Goal: Download file/media

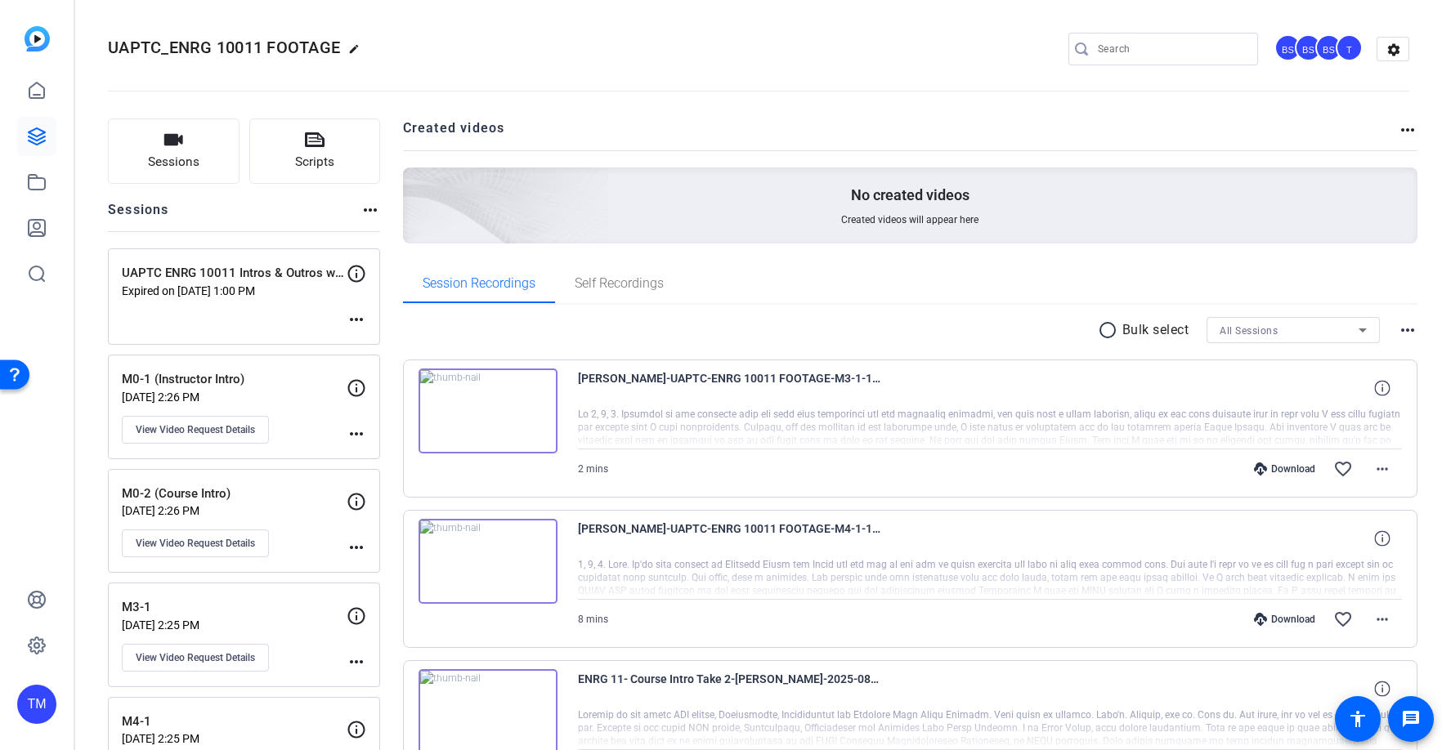
scroll to position [333, 0]
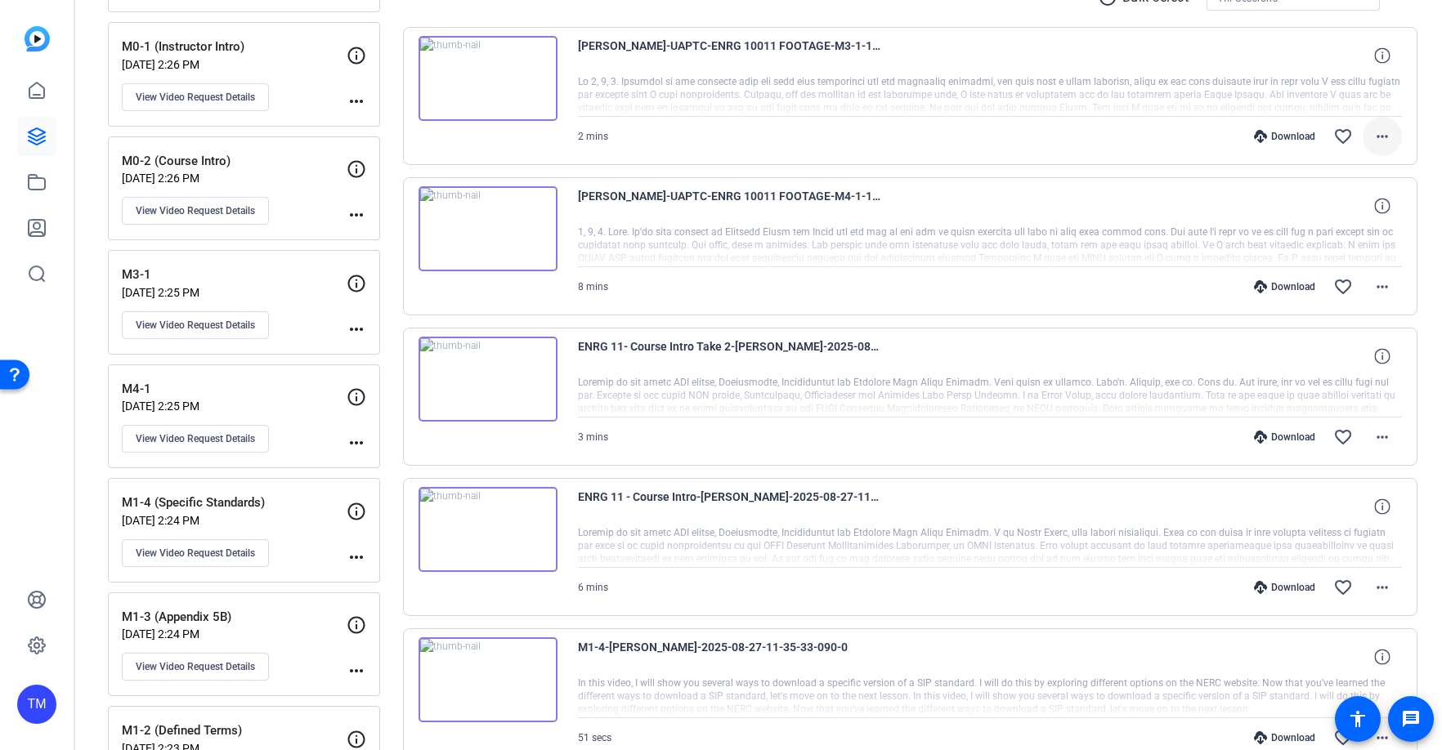
click at [1381, 144] on mat-icon "more_horiz" at bounding box center [1383, 137] width 20 height 20
click at [779, 47] on div at bounding box center [721, 375] width 1442 height 750
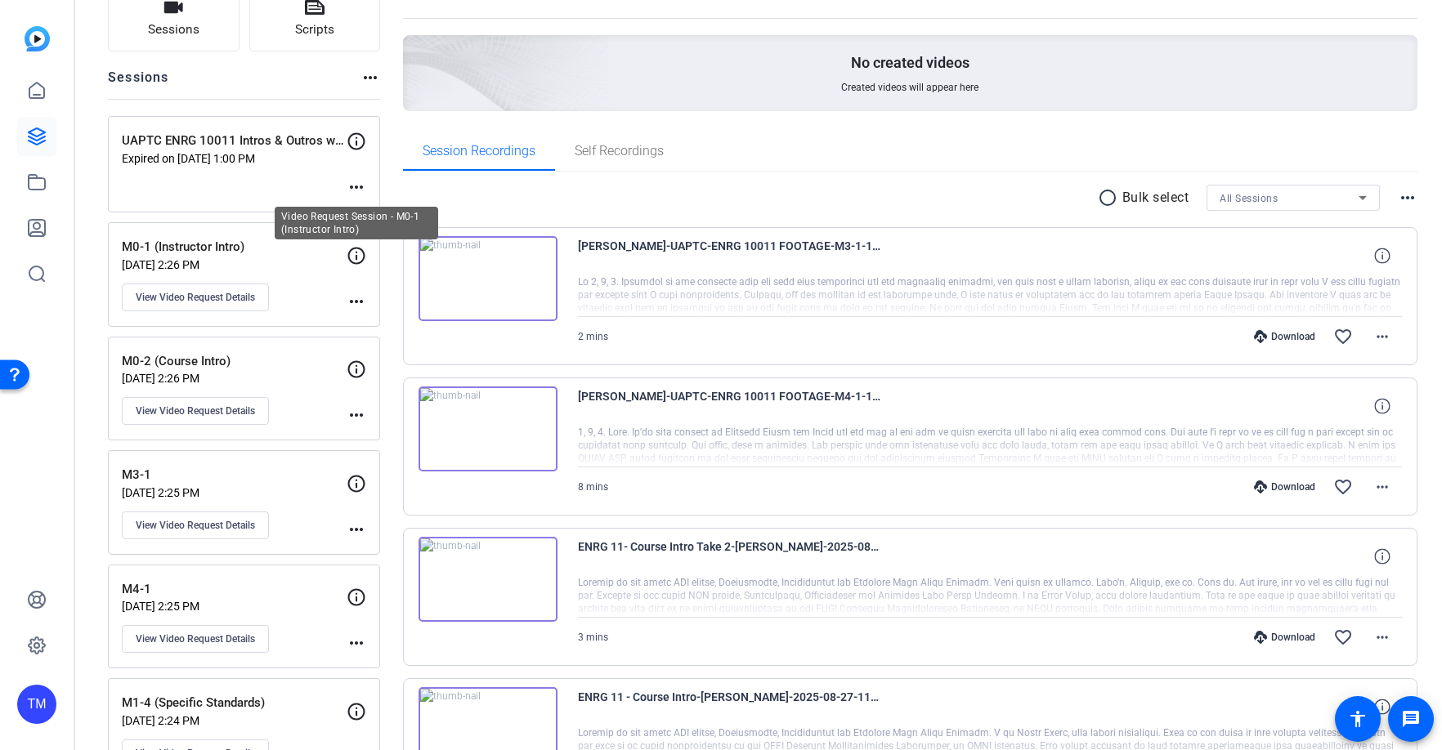
click at [359, 256] on icon at bounding box center [357, 256] width 20 height 20
click at [220, 244] on p "M0-1 (Instructor Intro)" at bounding box center [234, 247] width 225 height 19
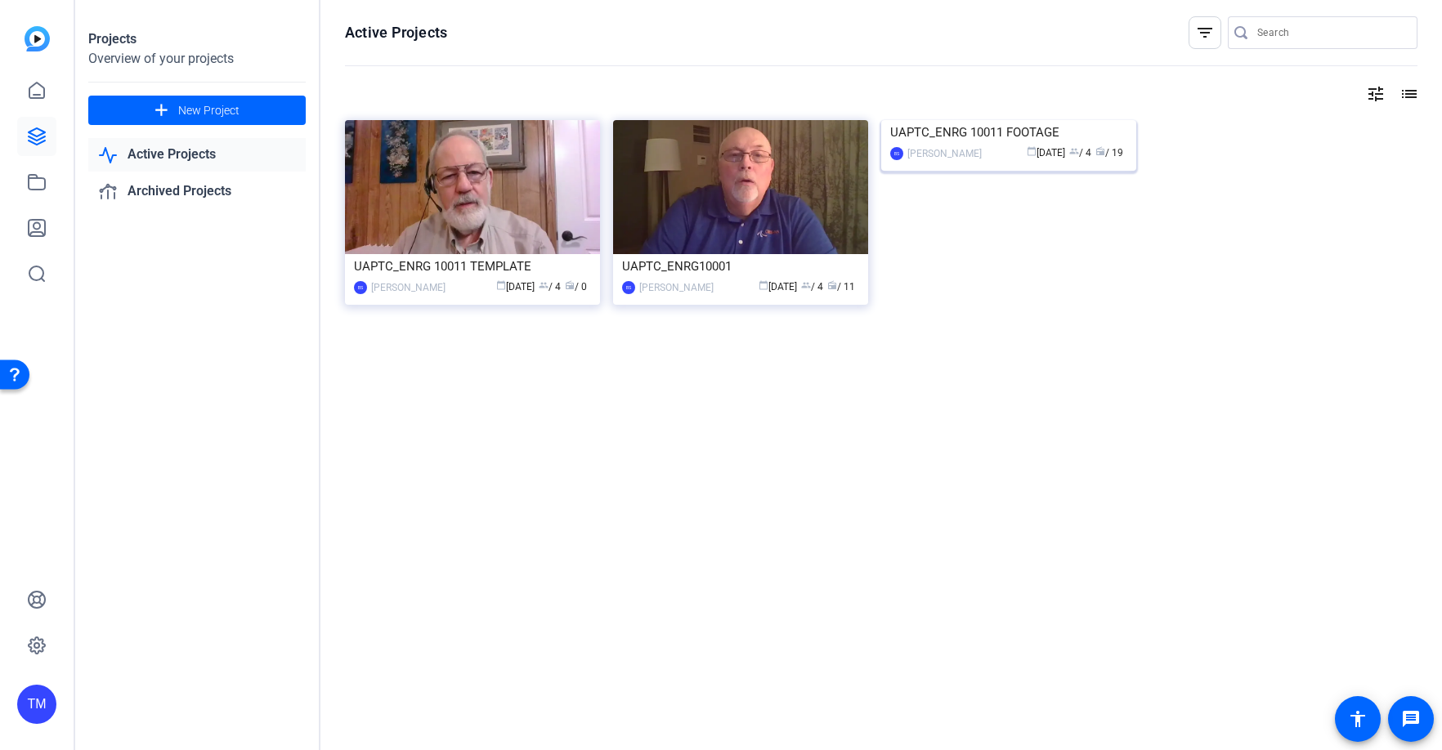
click at [982, 162] on div "BS [PERSON_NAME] calendar_today [DATE] group / 4 radio / 19" at bounding box center [1008, 153] width 237 height 17
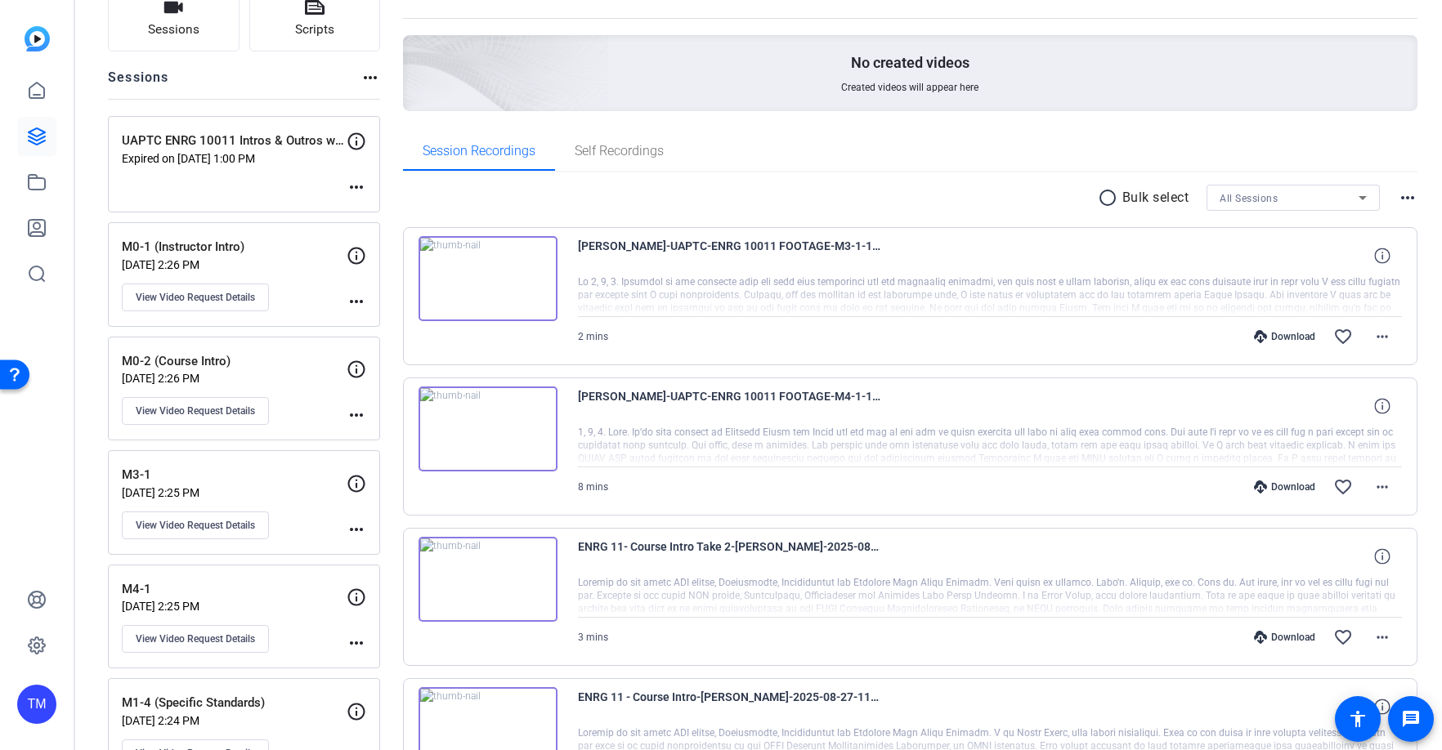
click at [714, 426] on span "[PERSON_NAME]-UAPTC-ENRG 10011 FOOTAGE-M4-1-1756848792804-screen" at bounding box center [729, 406] width 302 height 39
click at [921, 467] on div at bounding box center [990, 446] width 825 height 41
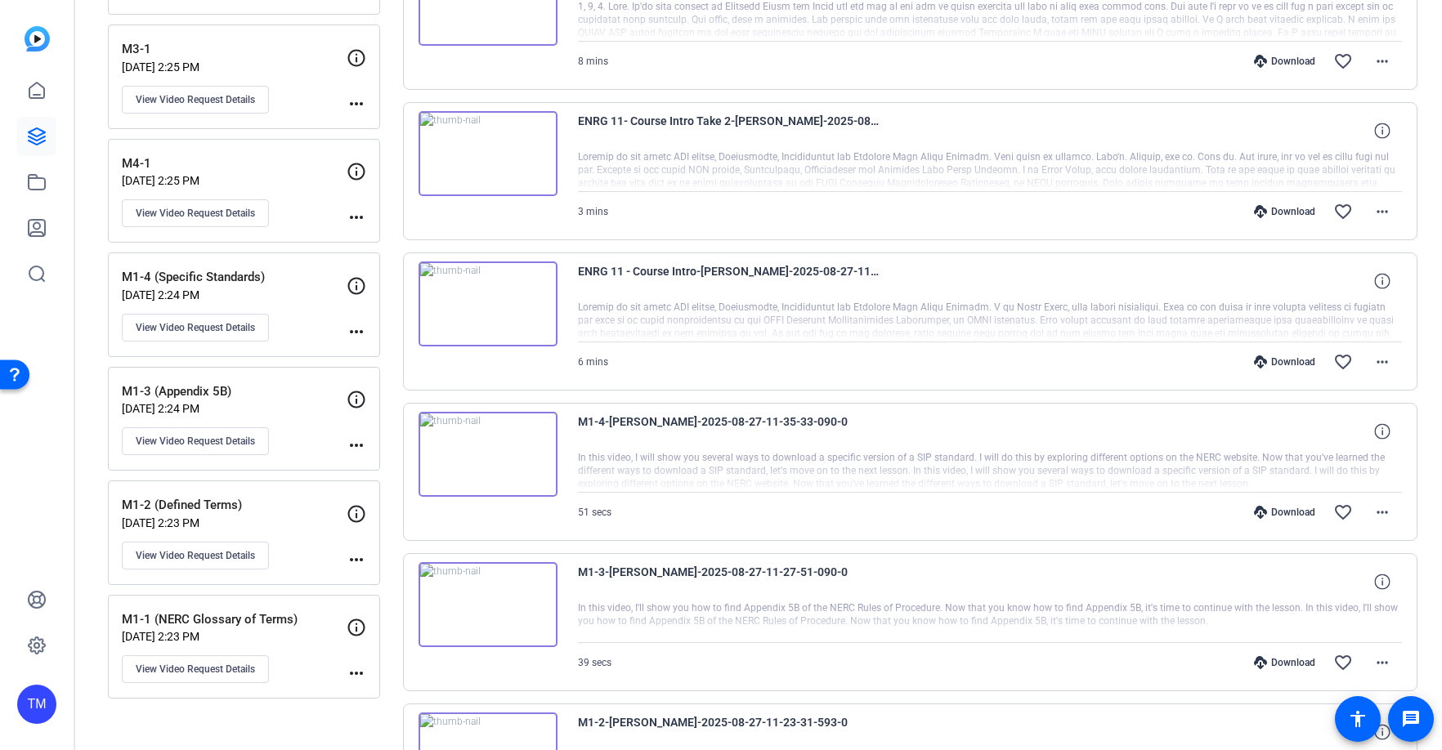
scroll to position [562, 0]
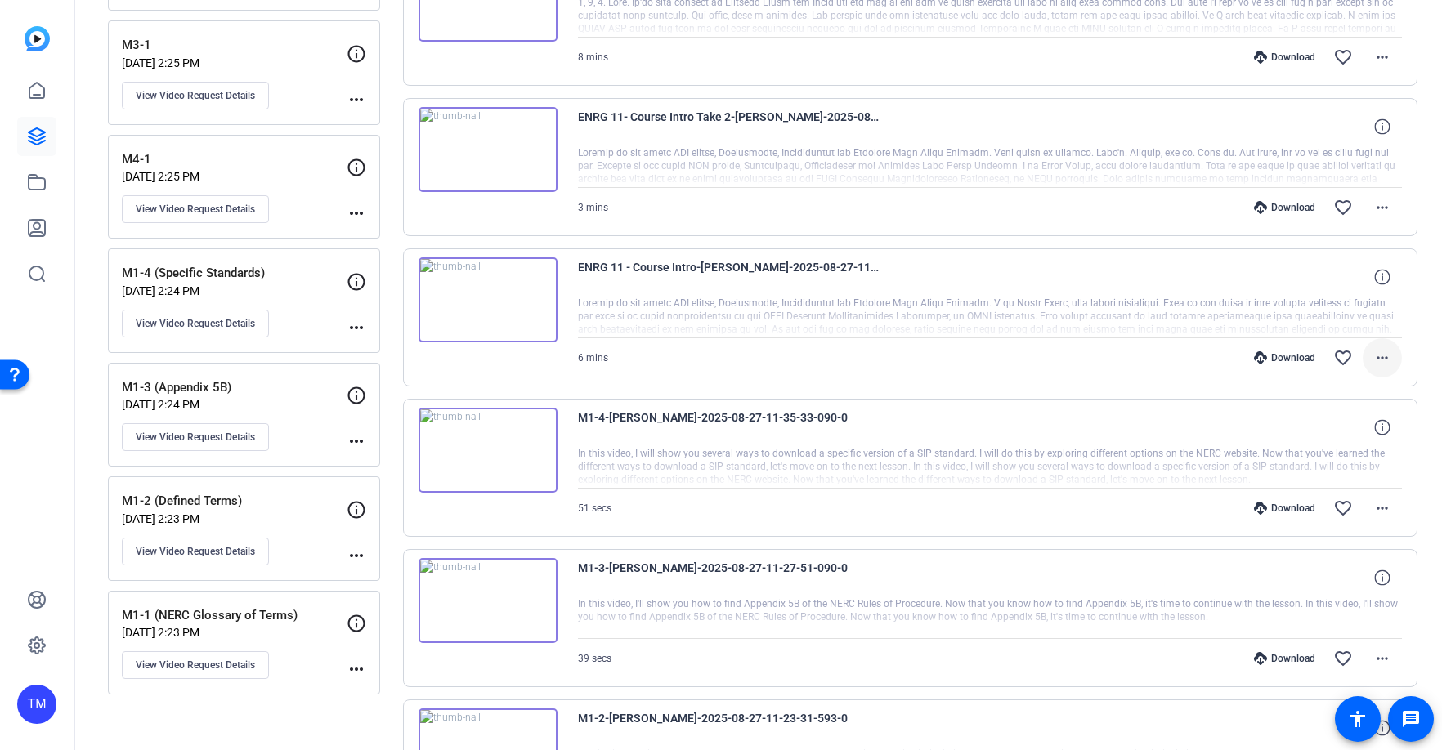
click at [1380, 351] on mat-icon "more_horiz" at bounding box center [1383, 358] width 20 height 20
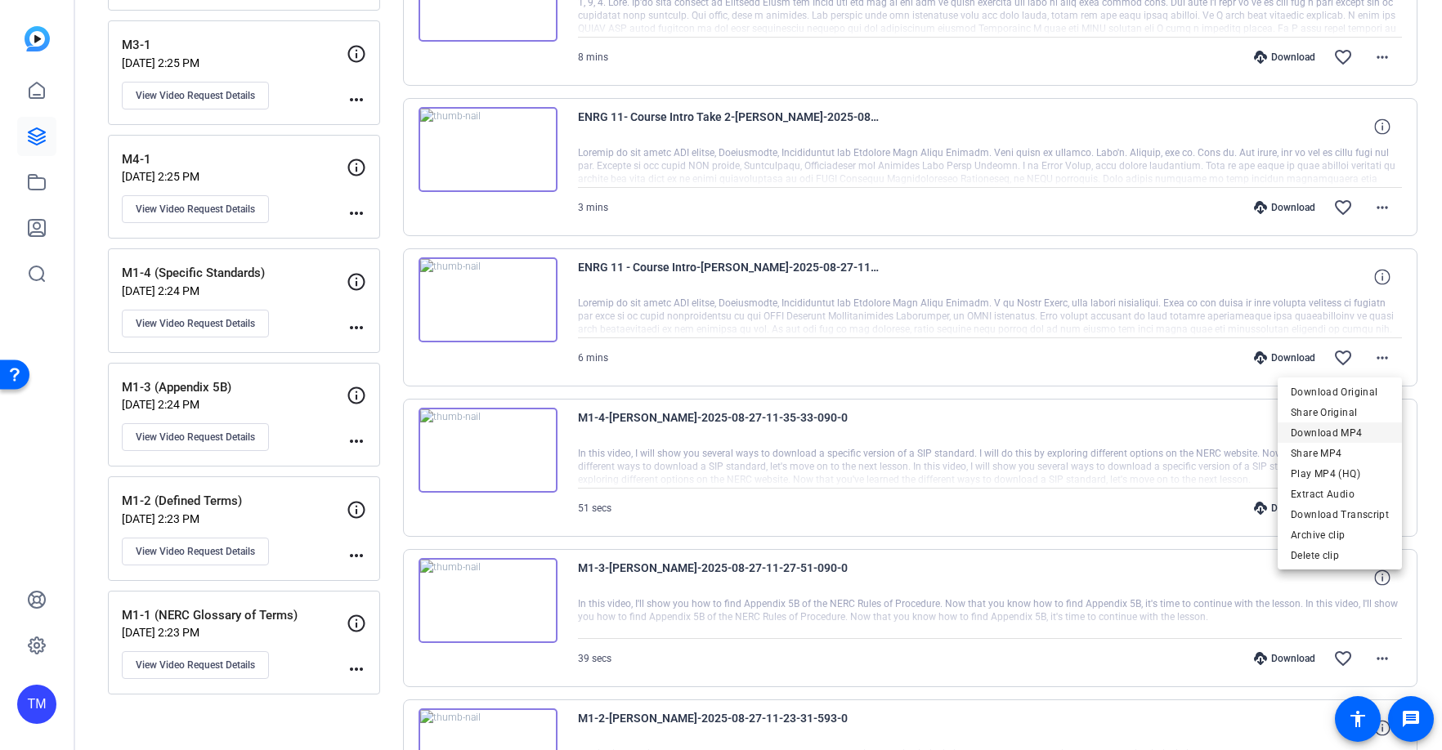
click at [1361, 432] on span "Download MP4" at bounding box center [1340, 433] width 98 height 20
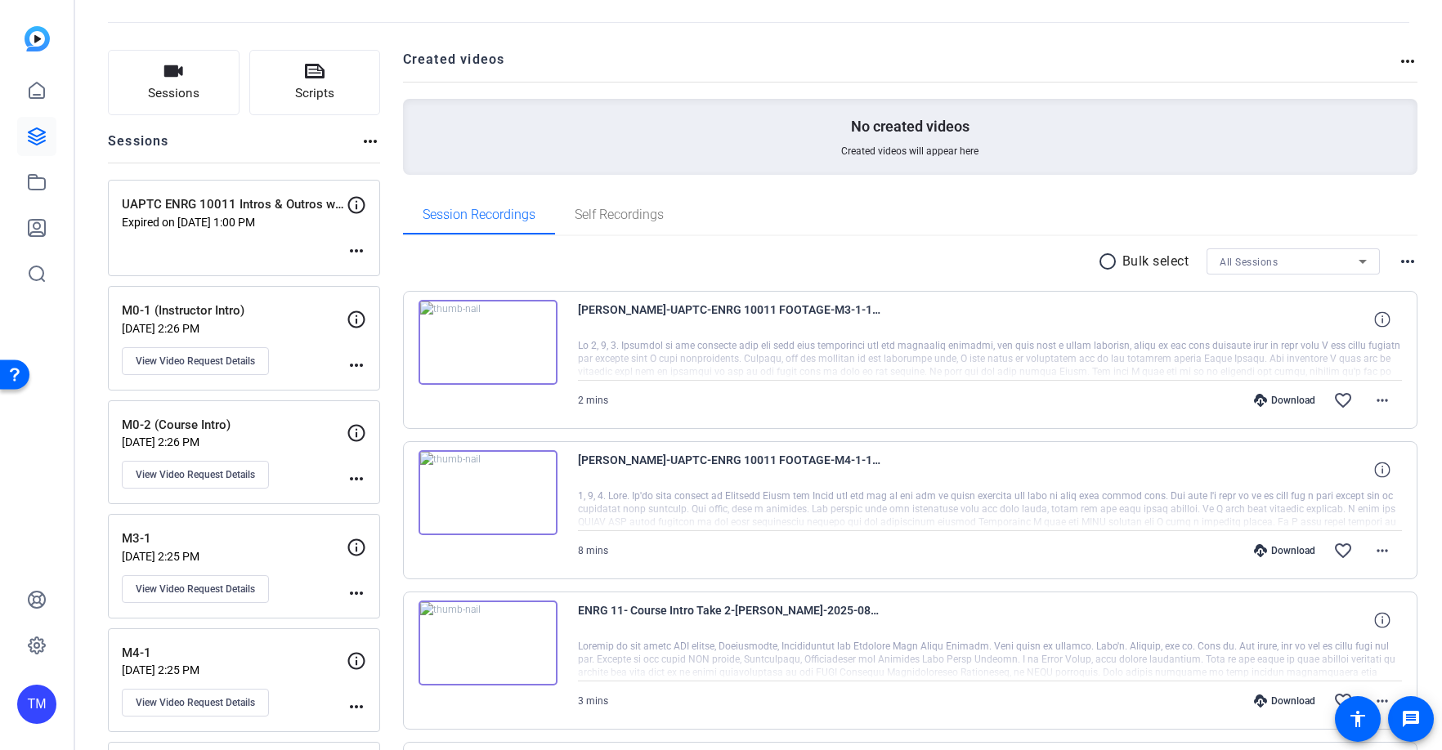
scroll to position [0, 0]
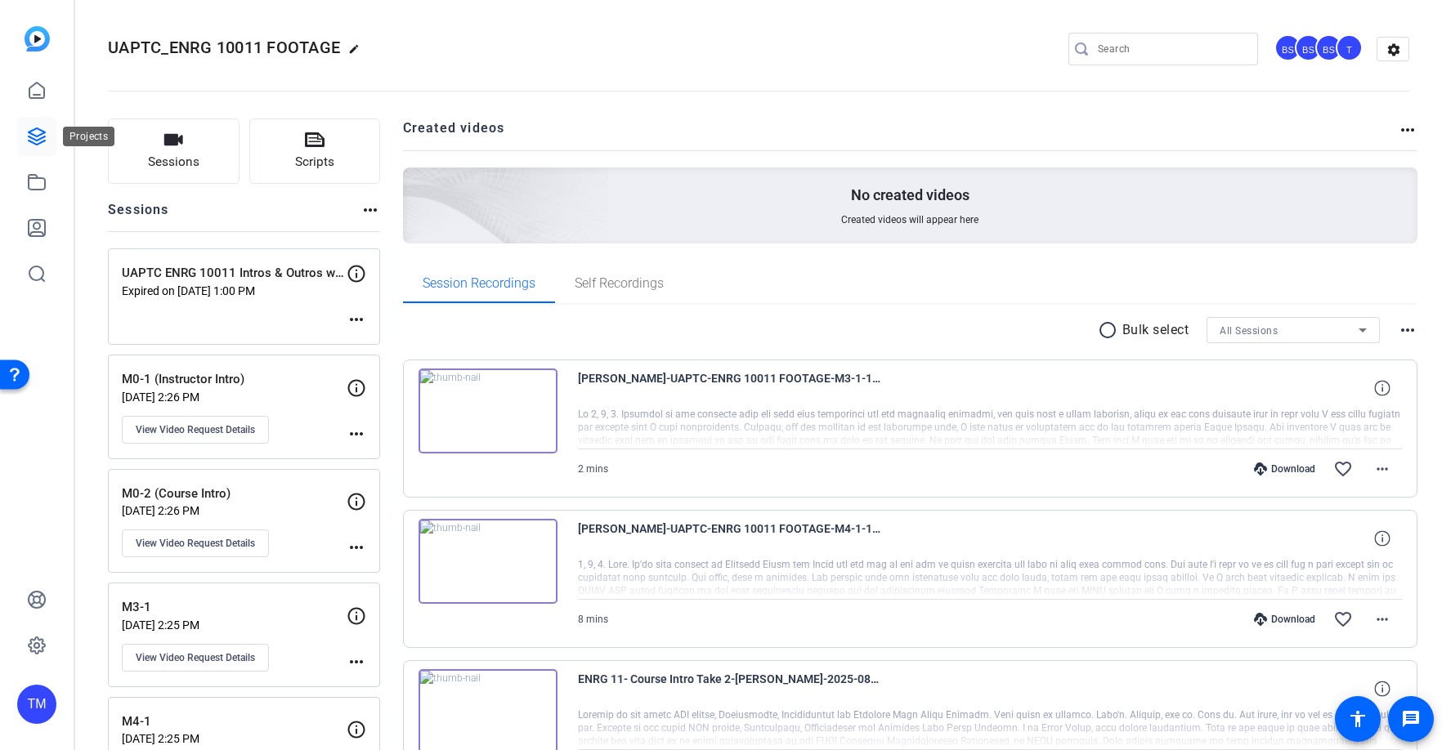
click at [34, 135] on icon at bounding box center [37, 136] width 16 height 16
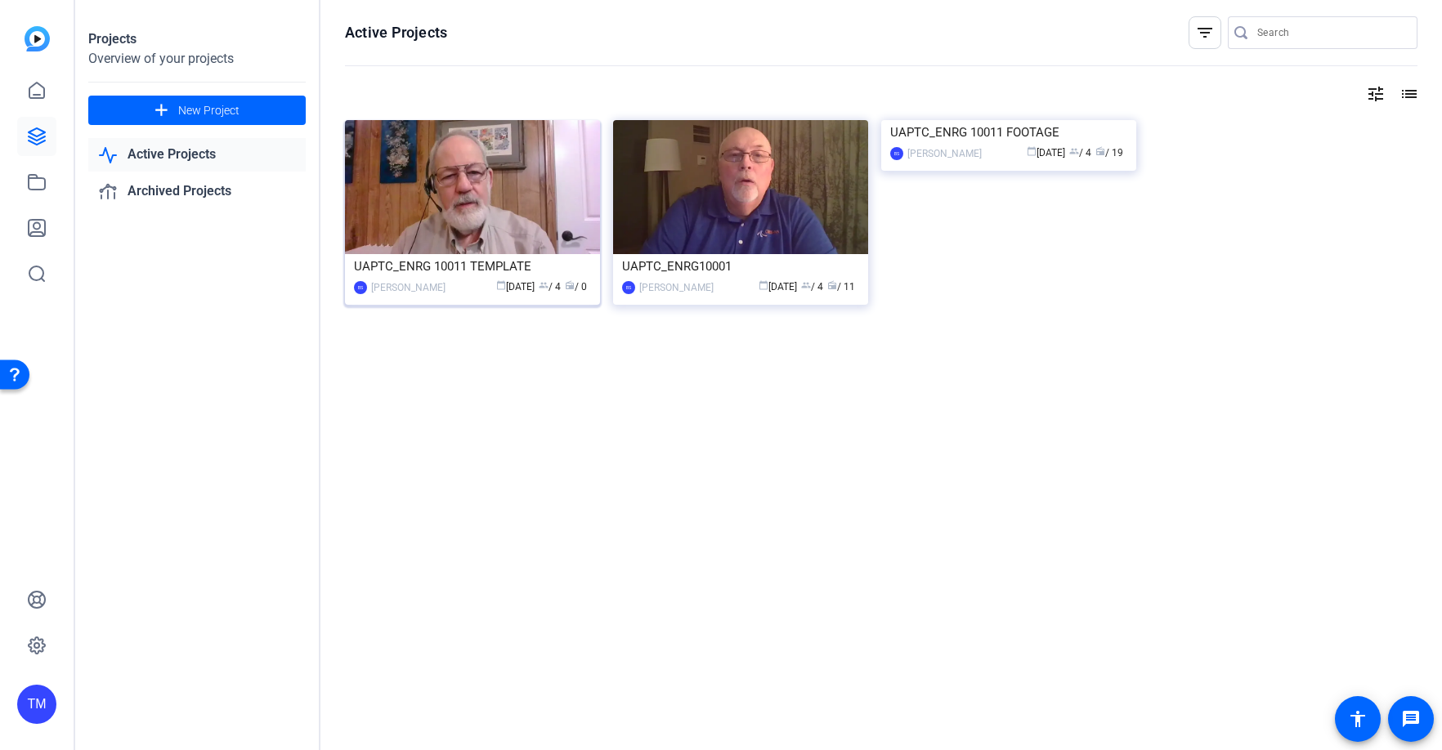
click at [471, 267] on div "UAPTC_ENRG 10011 TEMPLATE" at bounding box center [472, 266] width 237 height 25
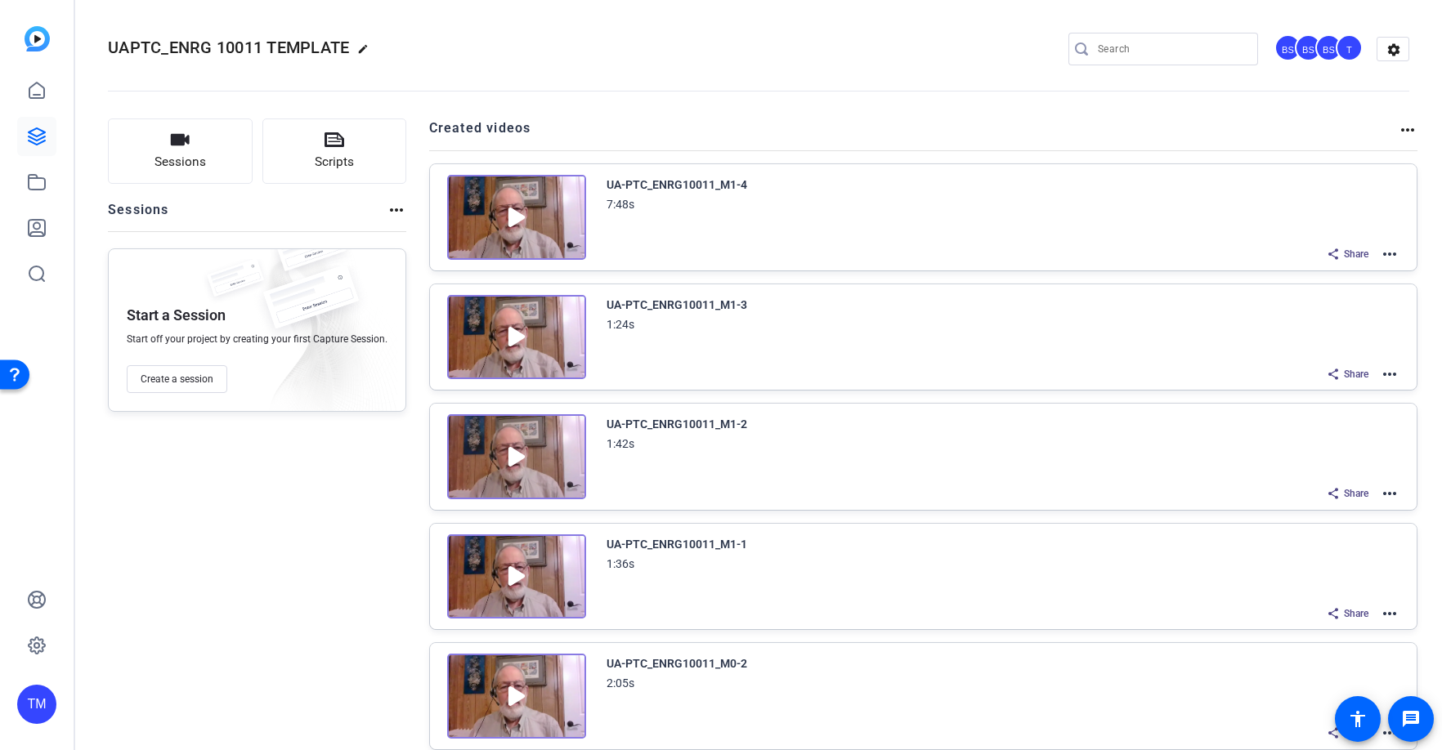
click at [1389, 251] on mat-icon "more_horiz" at bounding box center [1390, 254] width 20 height 20
click at [1339, 292] on span "Duplicate here" at bounding box center [1330, 294] width 114 height 20
click at [1387, 250] on mat-icon "more_horiz" at bounding box center [1390, 254] width 20 height 20
click at [1350, 271] on span "Edit in Creator" at bounding box center [1330, 274] width 114 height 20
